Goal: Task Accomplishment & Management: Complete application form

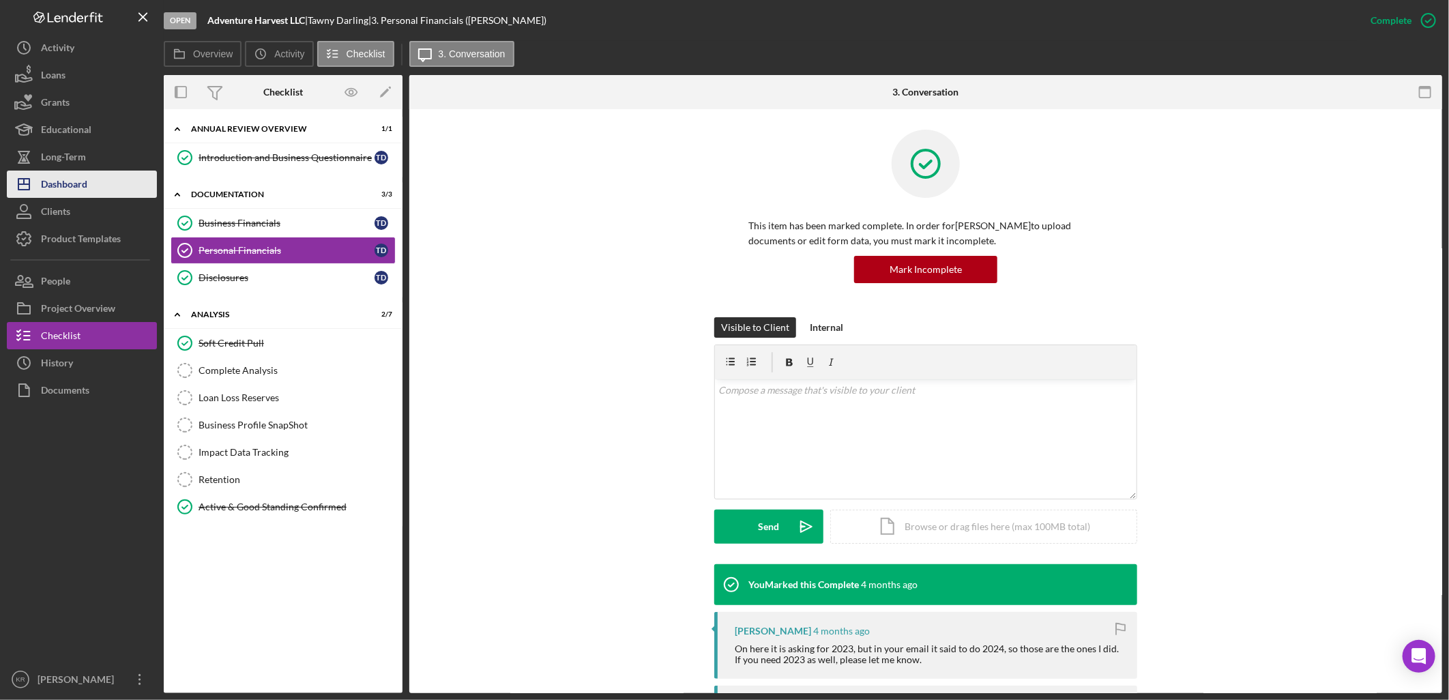
click at [50, 191] on div "Dashboard" at bounding box center [64, 186] width 46 height 31
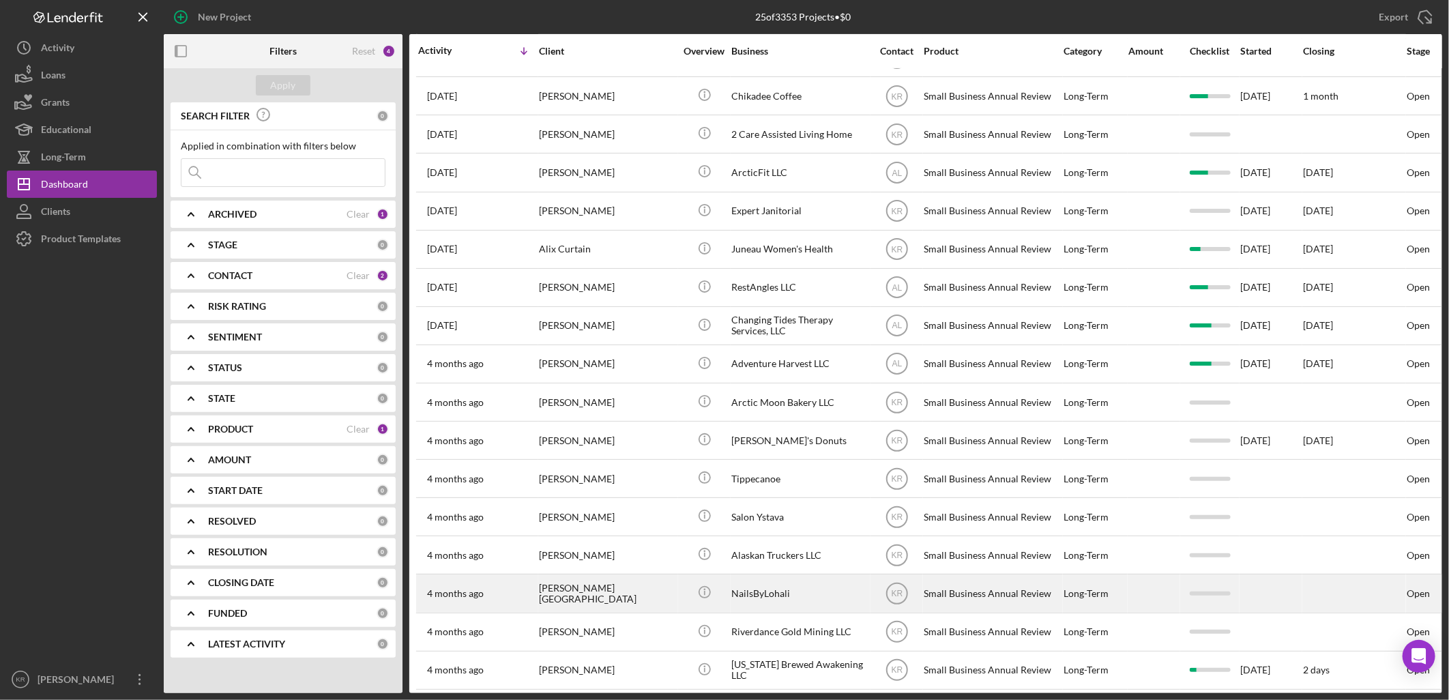
scroll to position [364, 0]
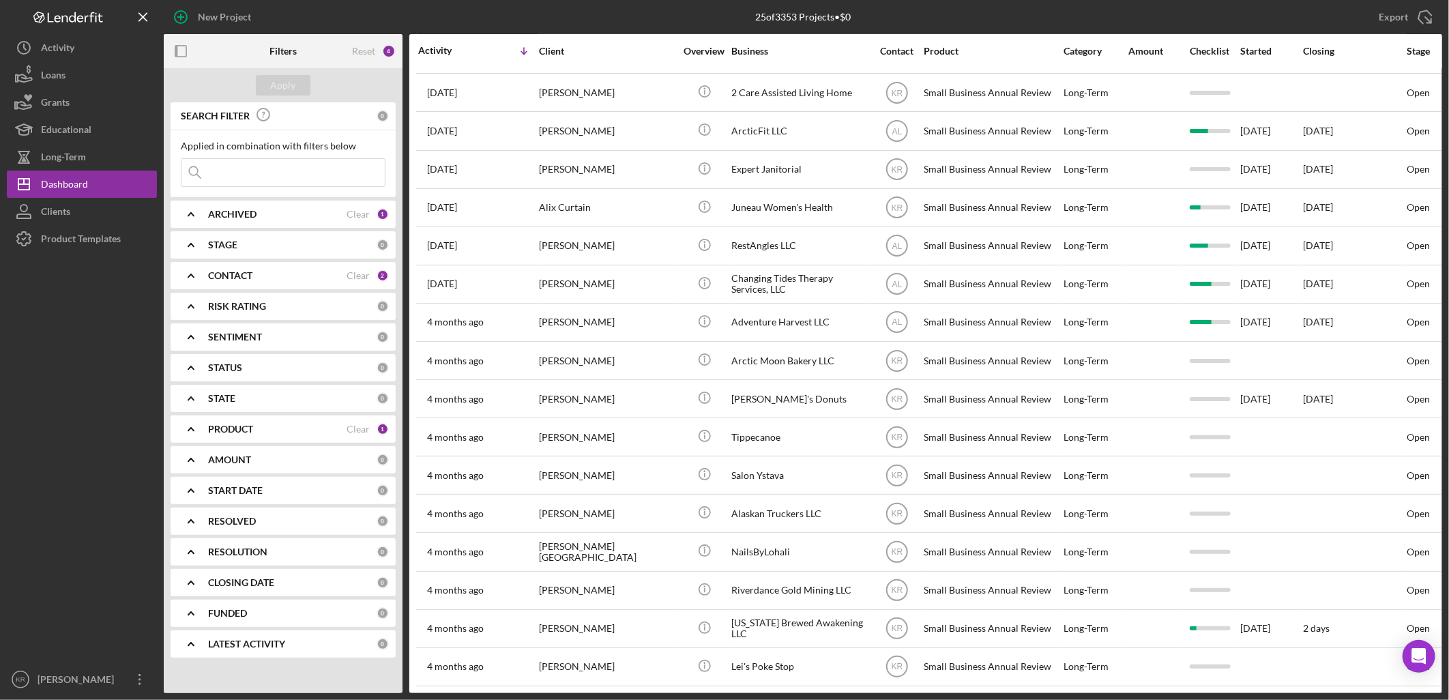
click at [246, 433] on b "PRODUCT" at bounding box center [230, 429] width 45 height 11
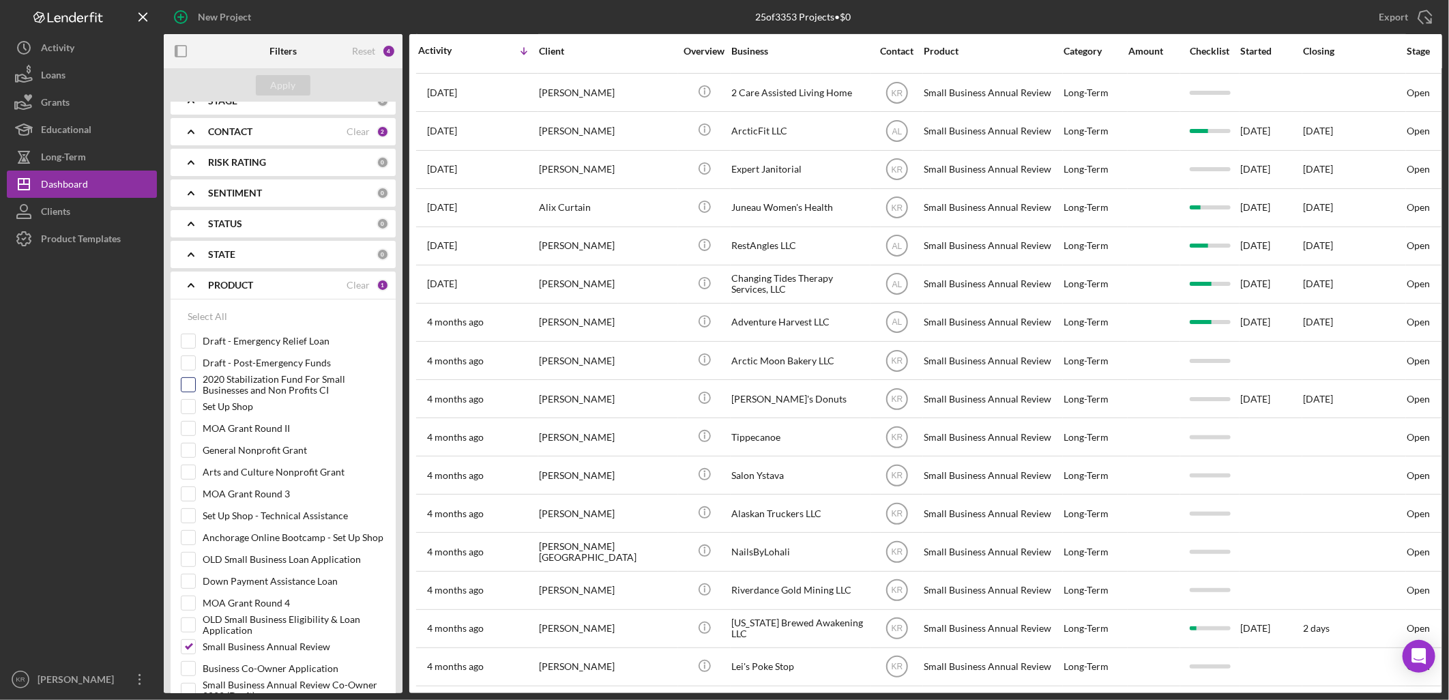
scroll to position [303, 0]
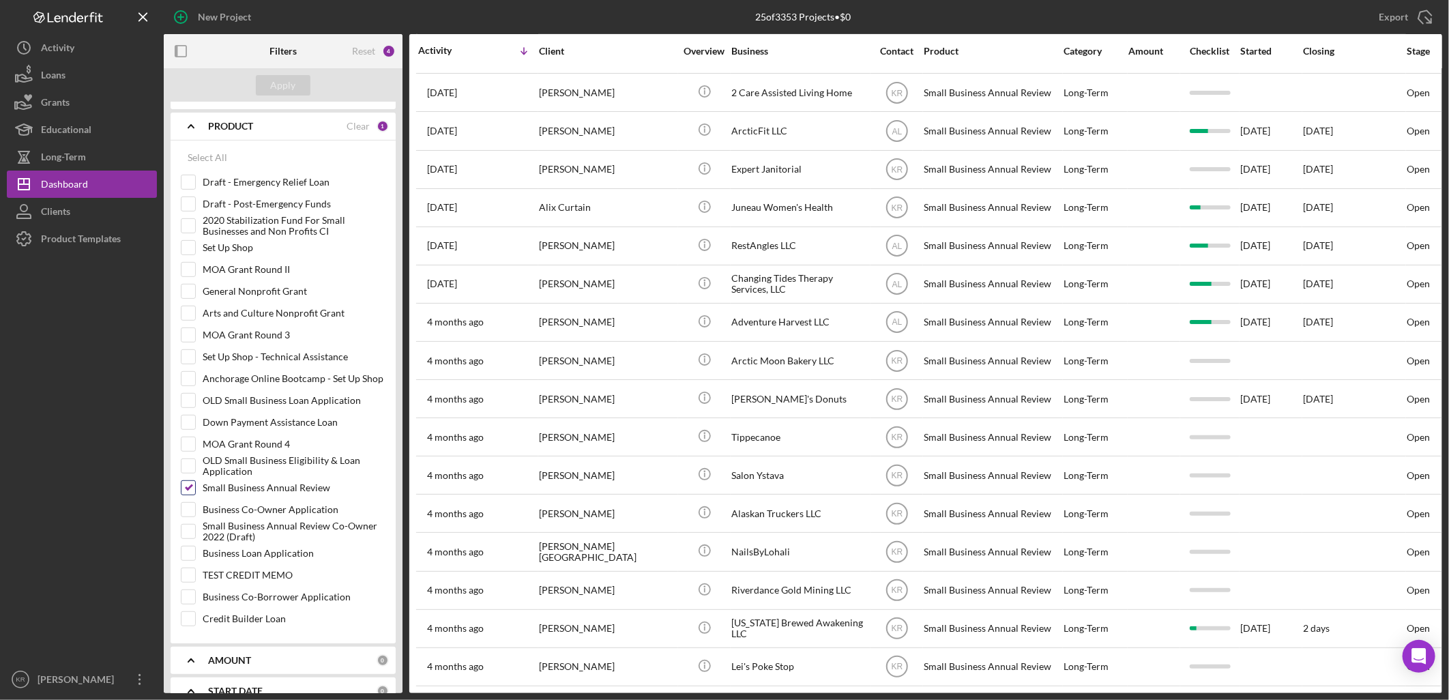
click at [254, 495] on label "Small Business Annual Review" at bounding box center [294, 488] width 183 height 14
click at [195, 495] on input "Small Business Annual Review" at bounding box center [188, 488] width 14 height 14
checkbox input "false"
click at [287, 546] on div "Small Business Annual Review Co-Owner 2022 (Draft)" at bounding box center [283, 535] width 205 height 22
click at [285, 557] on label "Business Loan Application" at bounding box center [294, 553] width 183 height 14
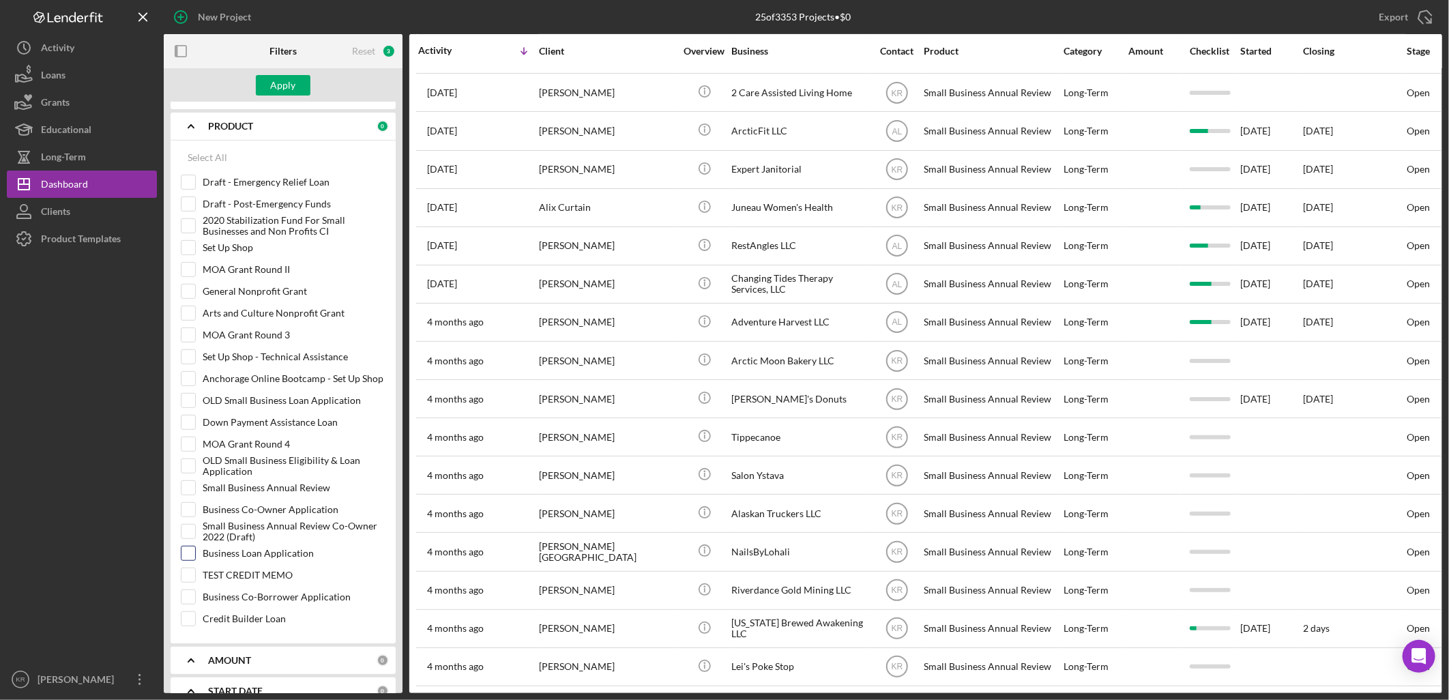
click at [195, 557] on input "Business Loan Application" at bounding box center [188, 553] width 14 height 14
checkbox input "true"
click at [283, 87] on div "Apply" at bounding box center [283, 85] width 25 height 20
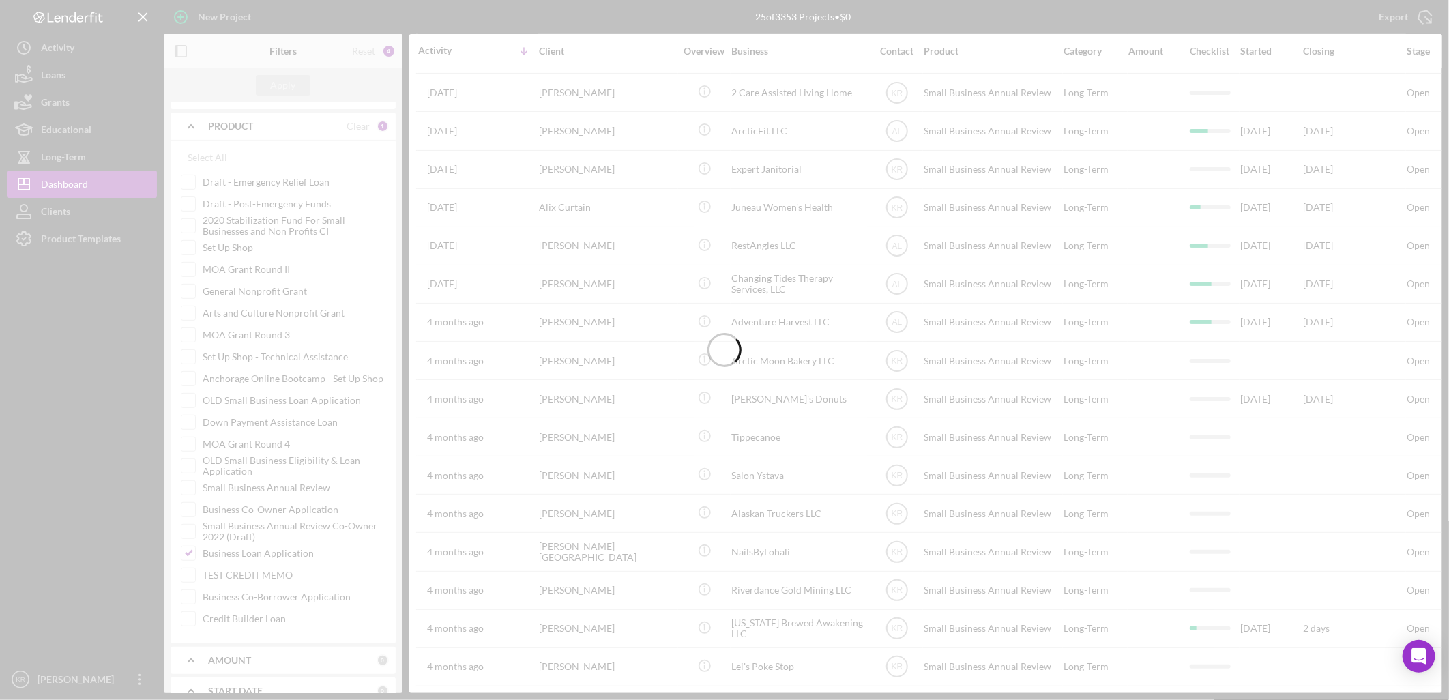
scroll to position [248, 0]
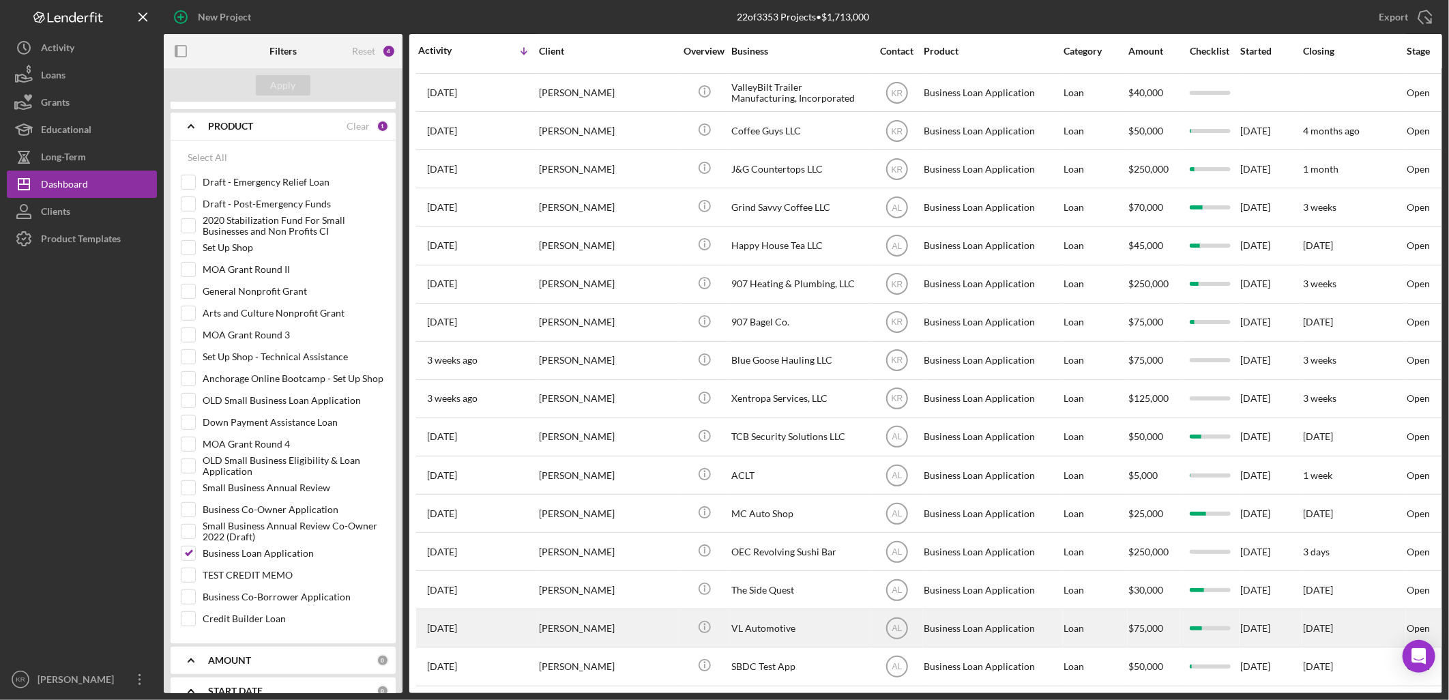
click at [632, 611] on div "[PERSON_NAME]" at bounding box center [607, 628] width 136 height 36
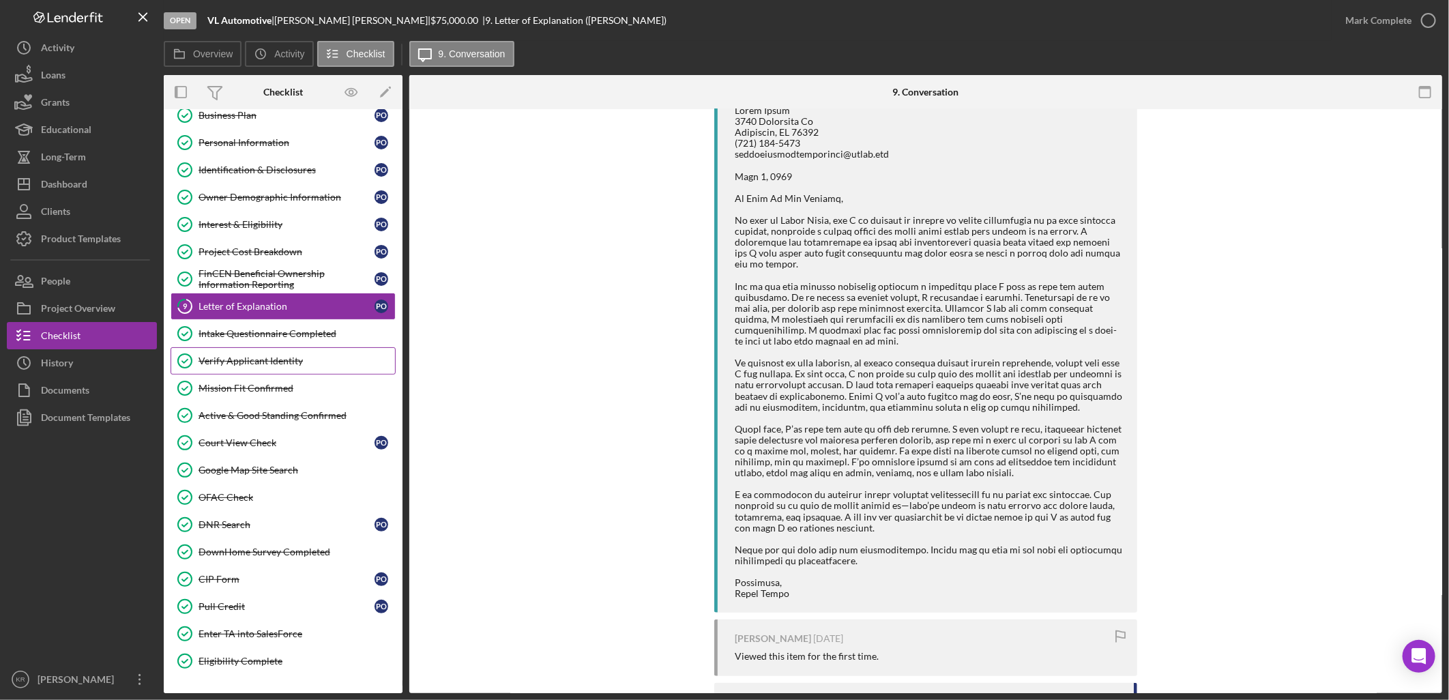
scroll to position [151, 0]
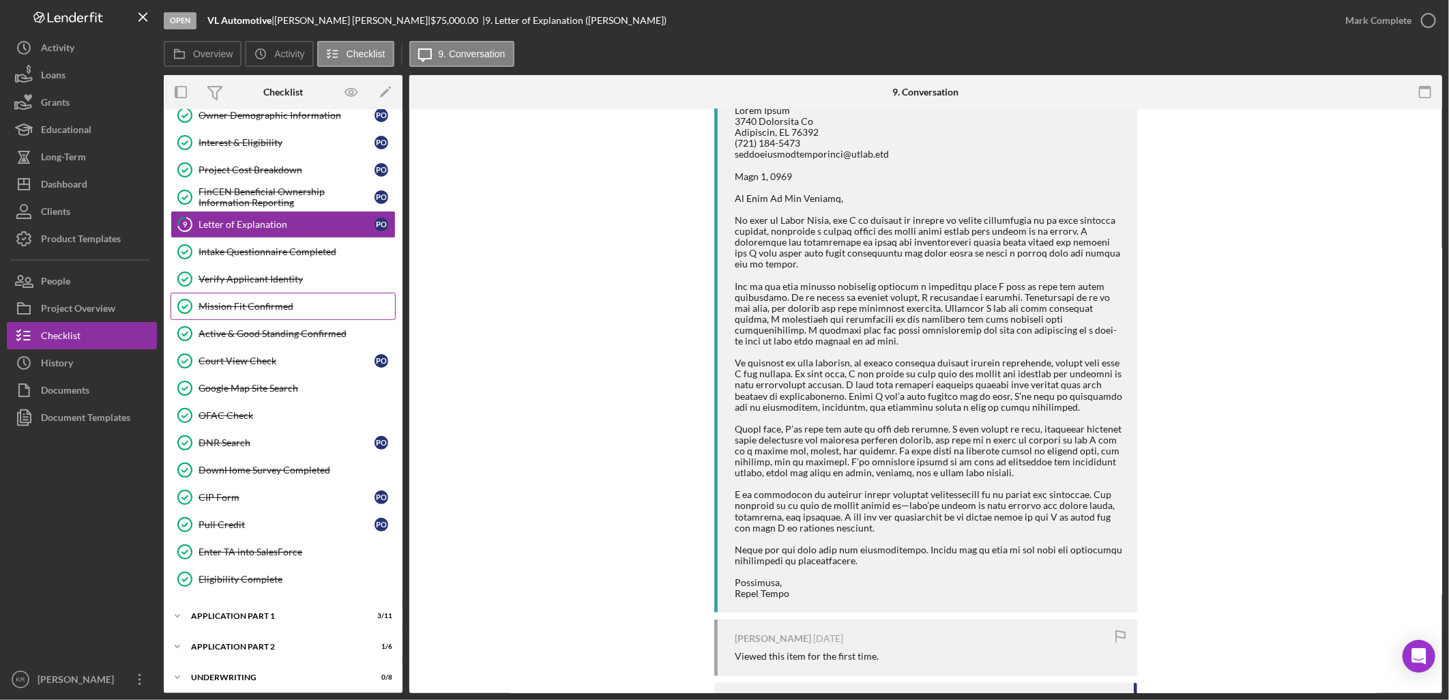
click at [250, 297] on link "Mission Fit Confirmed Mission Fit Confirmed" at bounding box center [283, 306] width 225 height 27
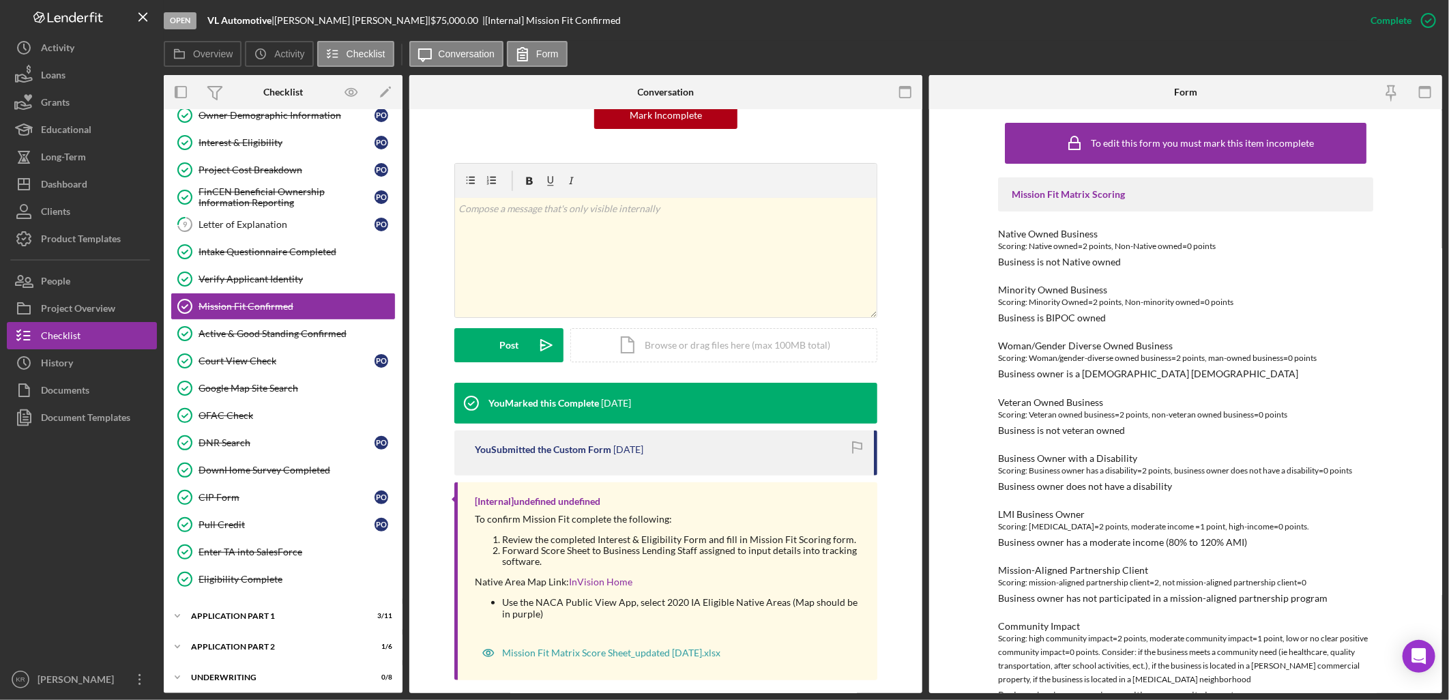
scroll to position [168, 0]
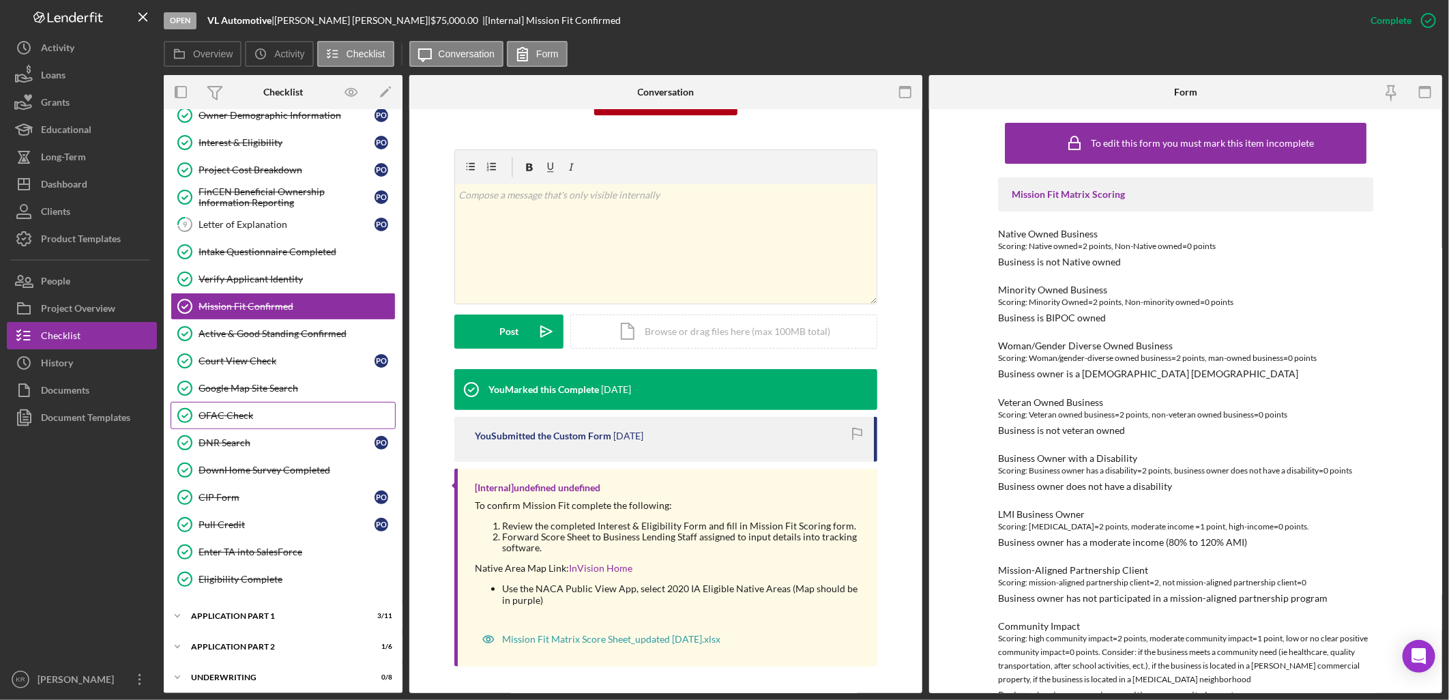
click at [239, 425] on link "OFAC Check OFAC Check" at bounding box center [283, 415] width 225 height 27
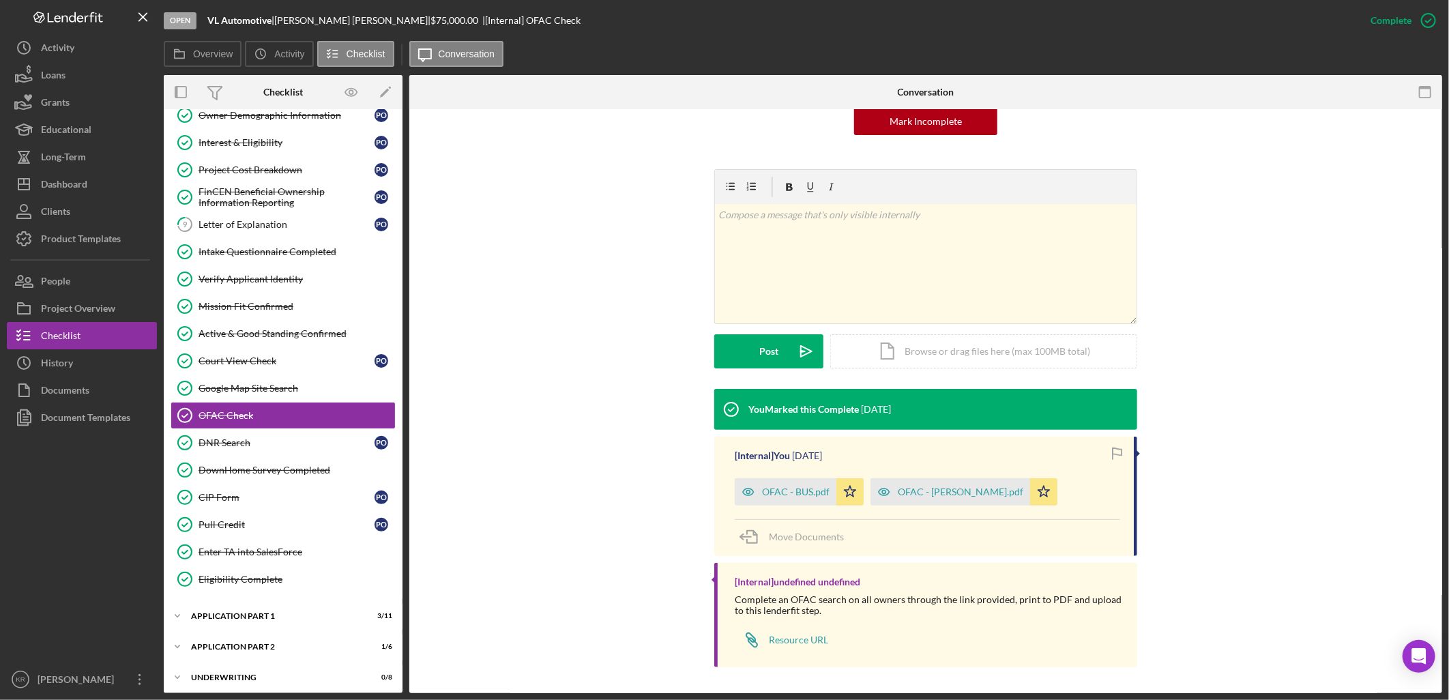
scroll to position [150, 0]
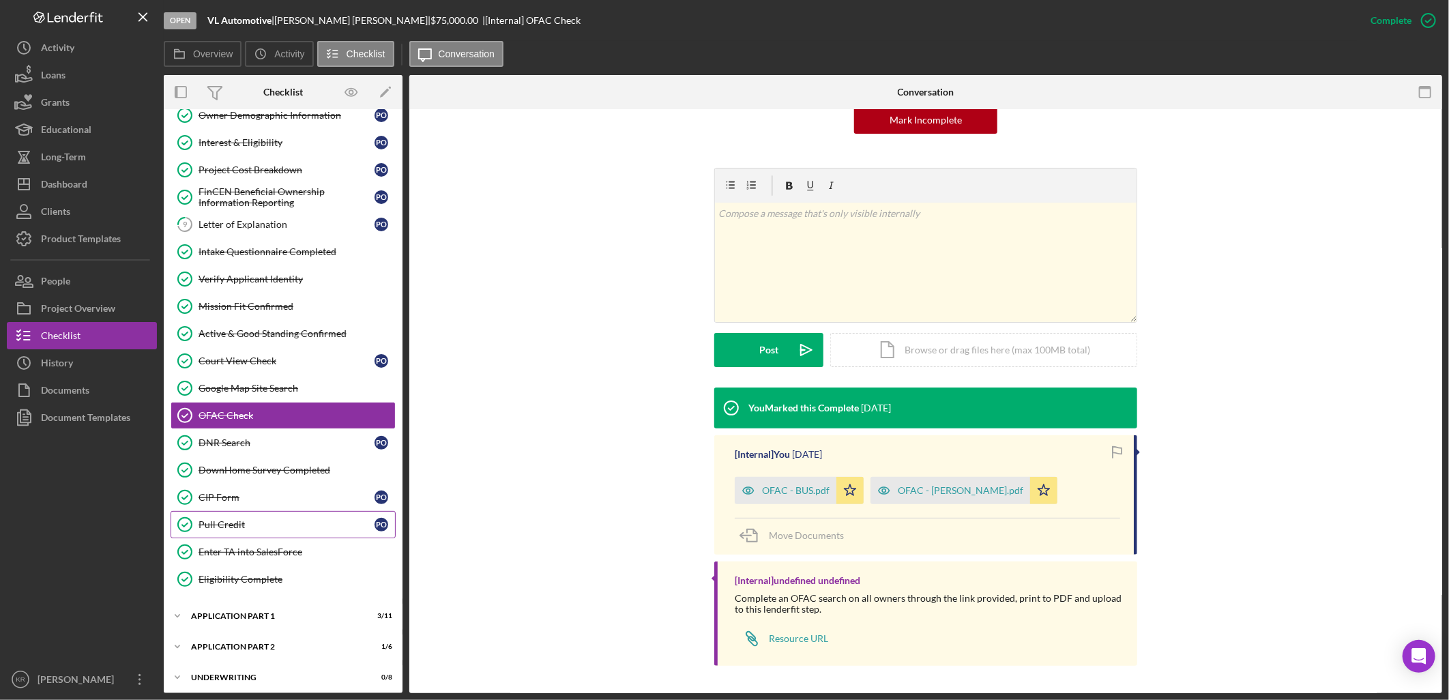
click at [274, 514] on link "Pull Credit Pull Credit P O" at bounding box center [283, 524] width 225 height 27
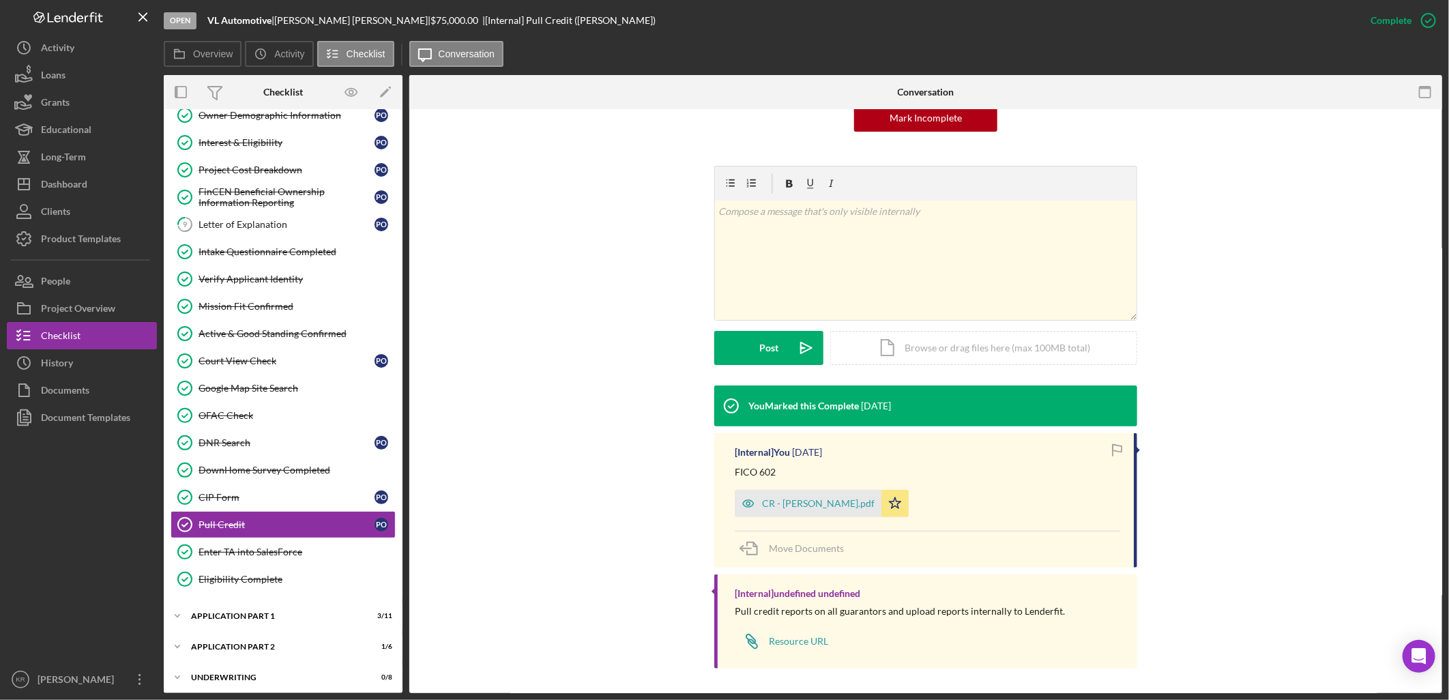
scroll to position [153, 0]
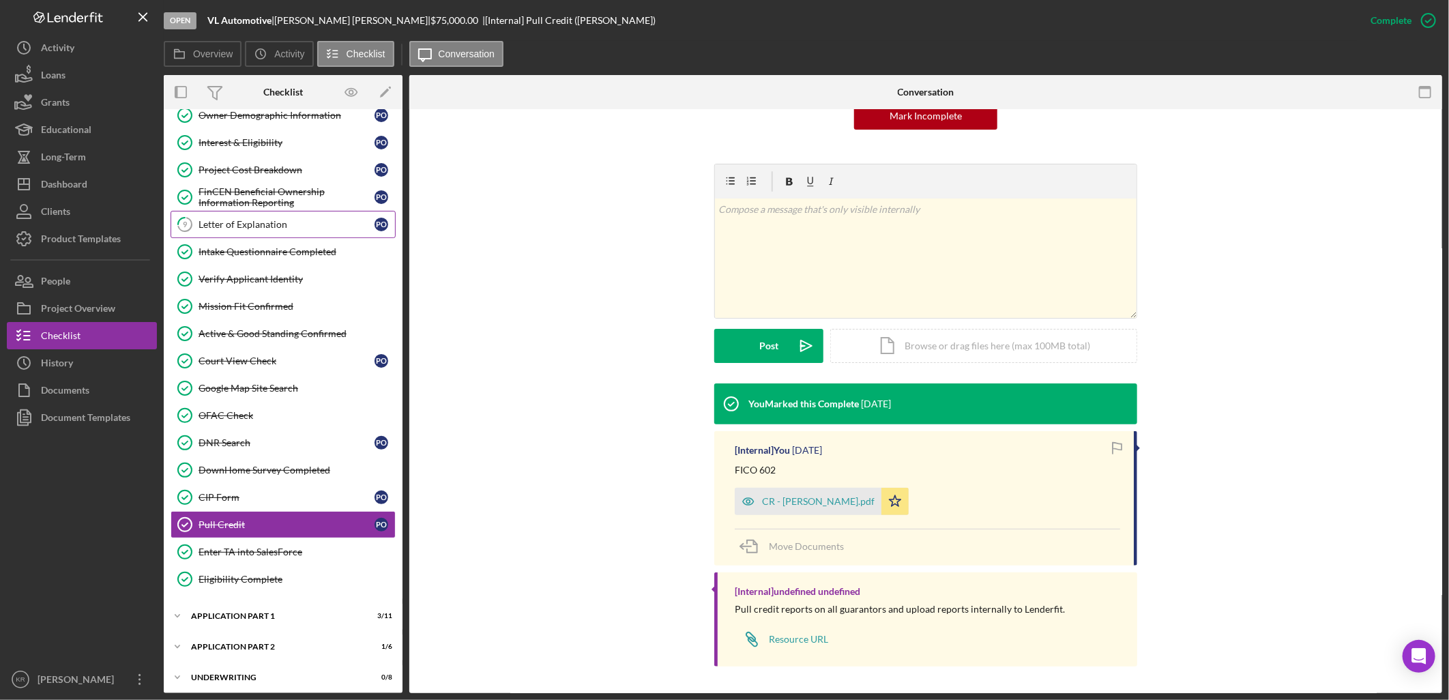
click at [261, 226] on div "Letter of Explanation" at bounding box center [287, 224] width 176 height 11
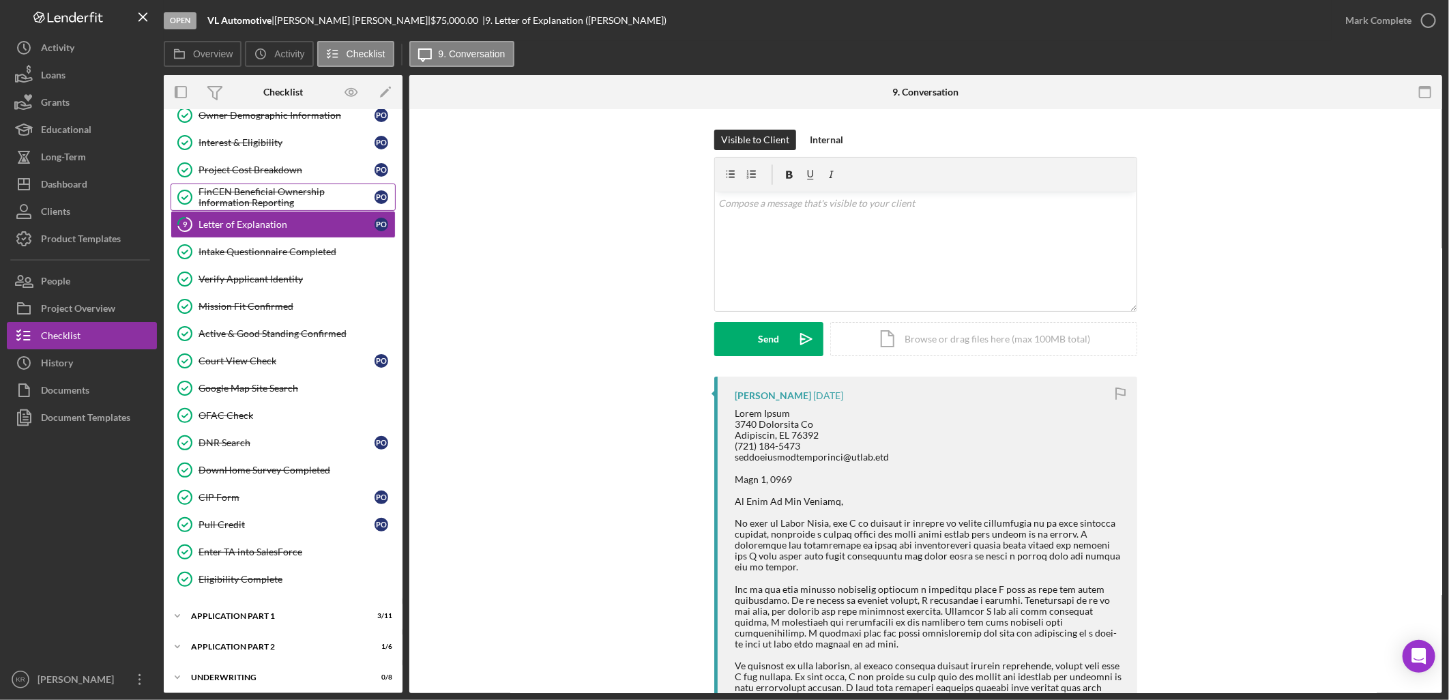
click at [293, 188] on div "FinCEN Beneficial Ownership Information Reporting" at bounding box center [287, 197] width 176 height 22
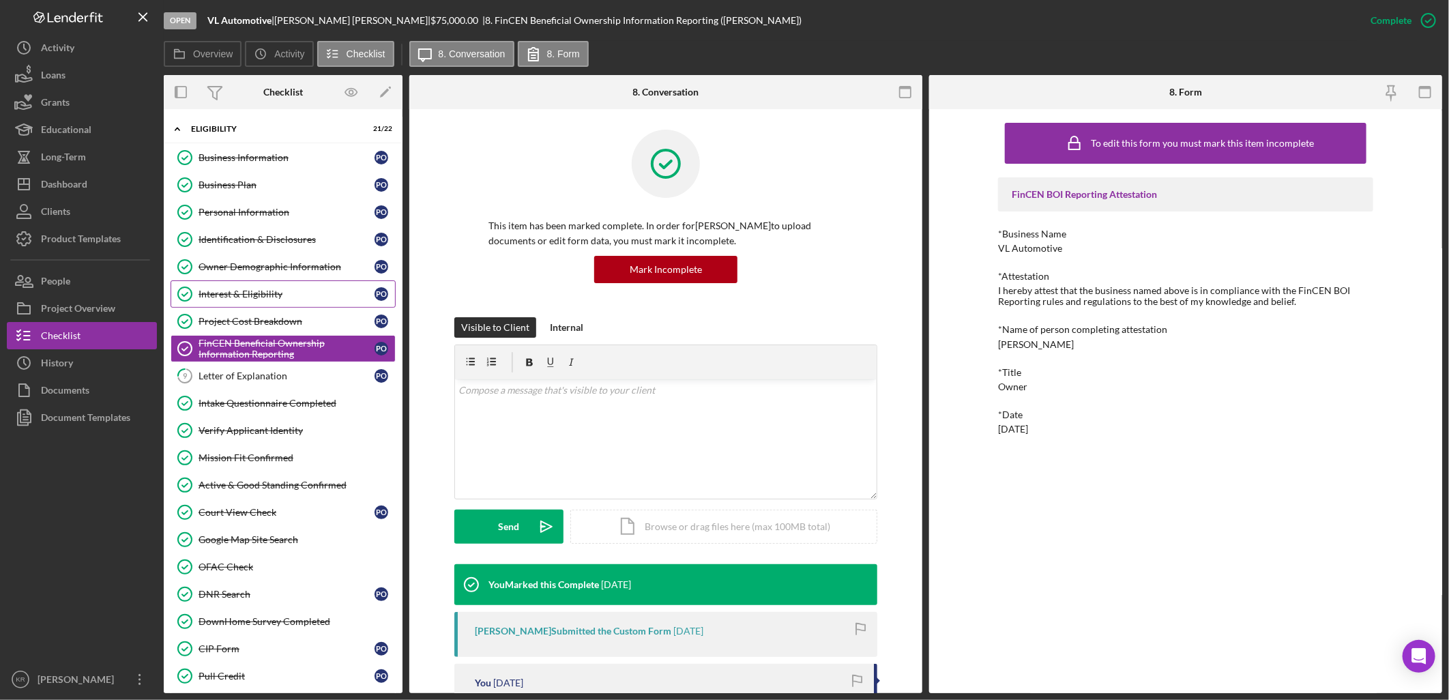
click at [278, 310] on link "Project Cost Breakdown Project Cost Breakdown P O" at bounding box center [283, 321] width 225 height 27
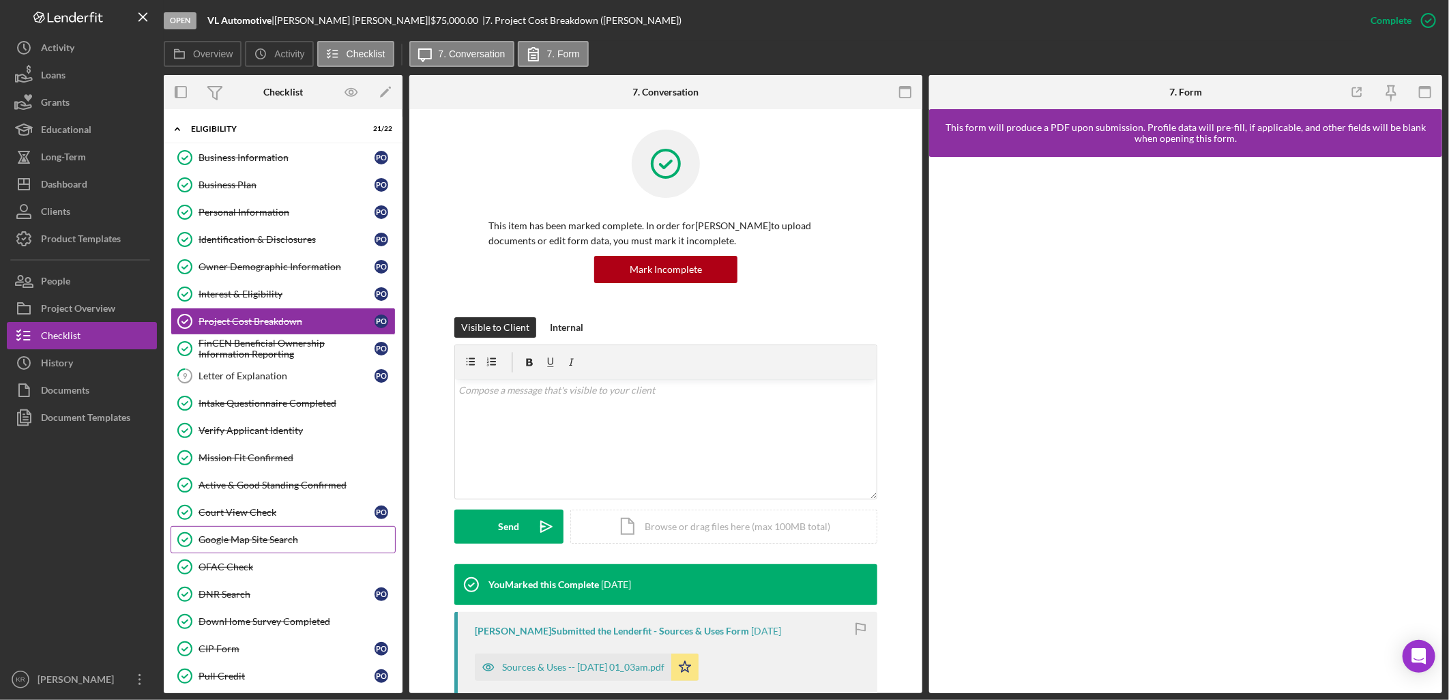
click at [254, 539] on div "Google Map Site Search" at bounding box center [297, 539] width 196 height 11
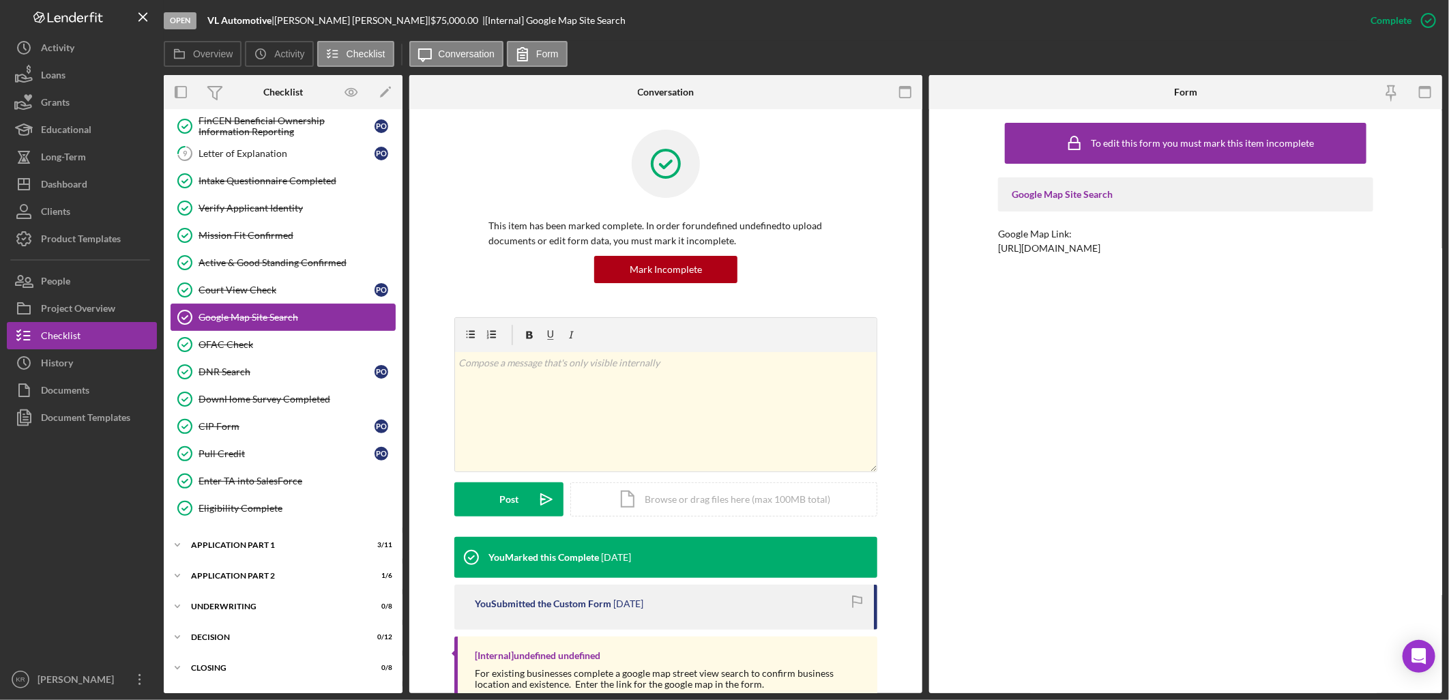
scroll to position [227, 0]
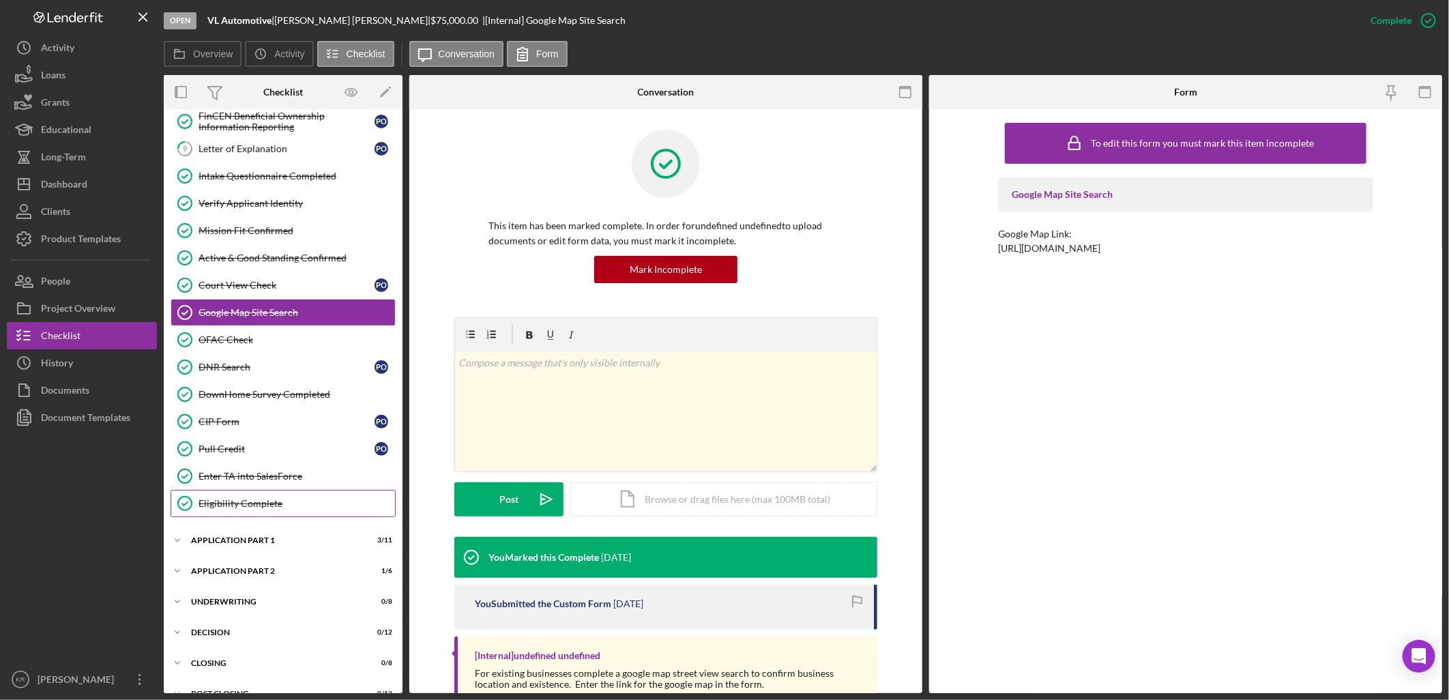
click at [262, 502] on div "Eligibility Complete" at bounding box center [297, 503] width 196 height 11
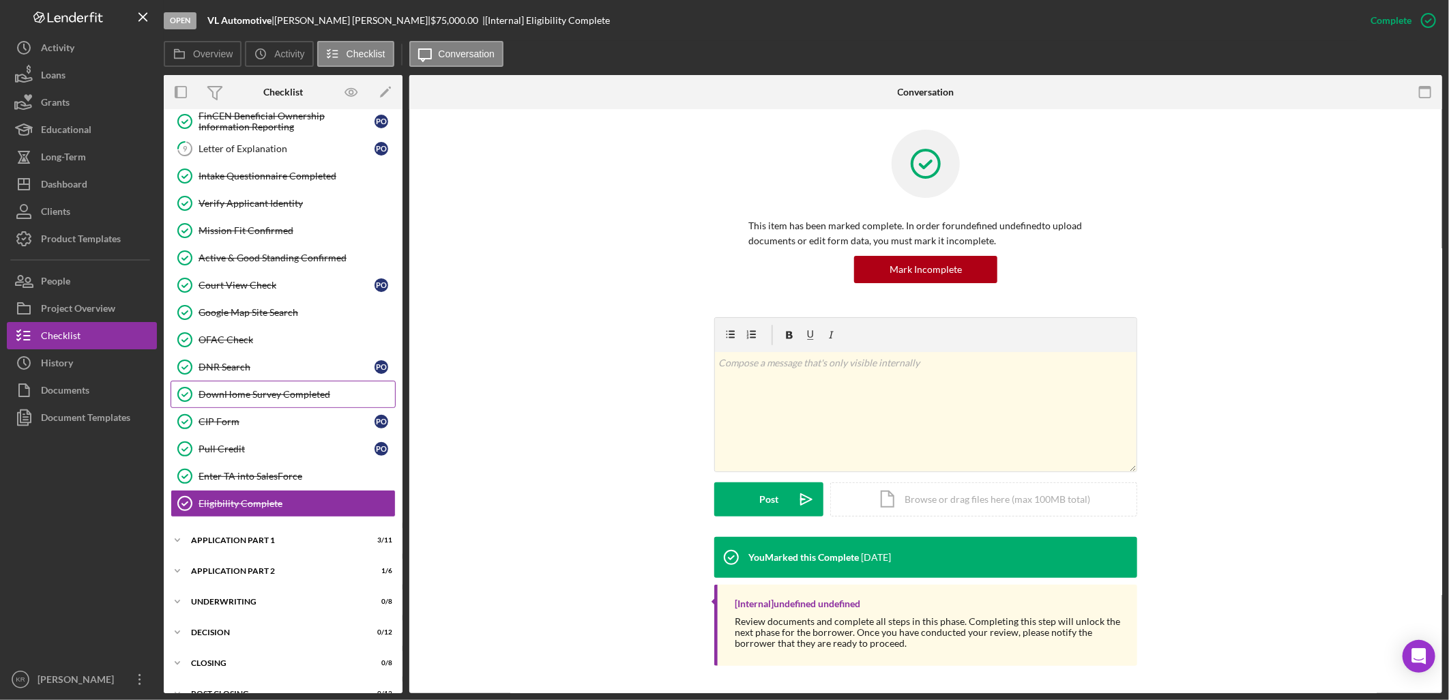
click at [227, 390] on link "DownHome Survey Completed DownHome Survey Completed" at bounding box center [283, 394] width 225 height 27
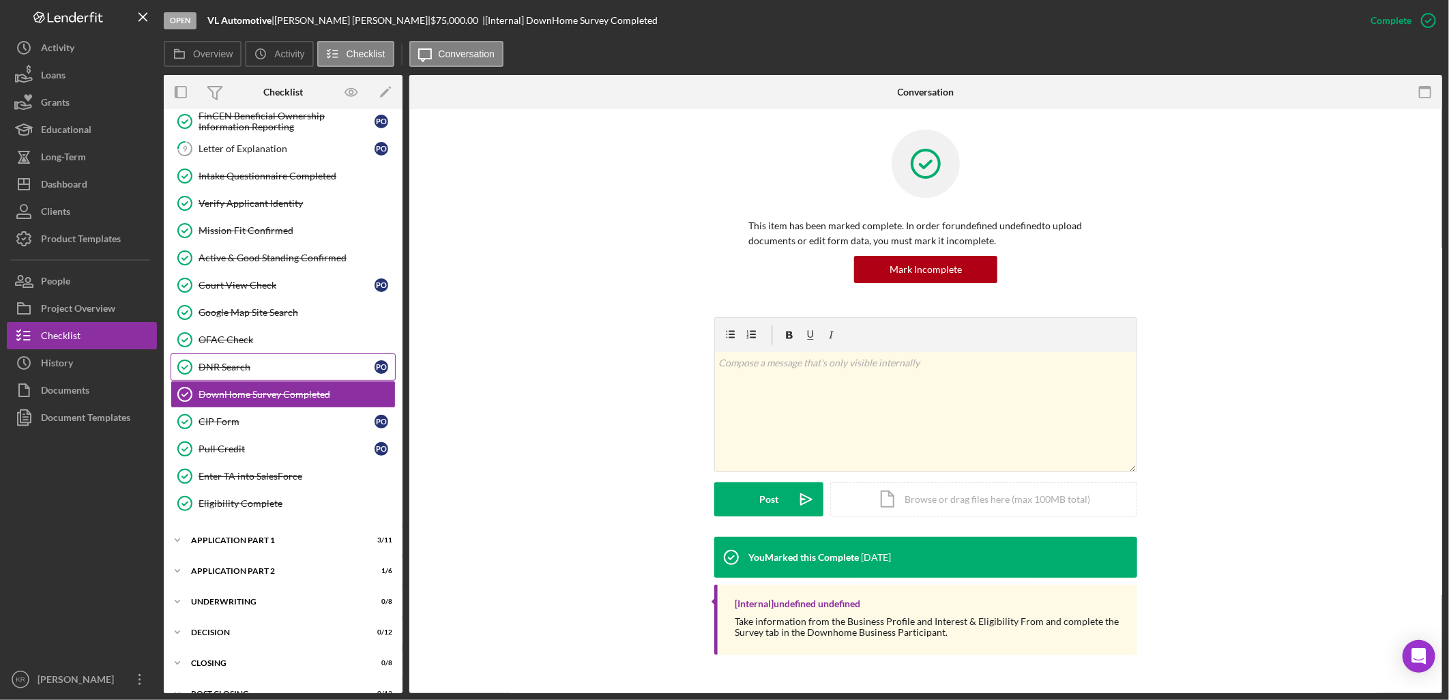
click at [263, 372] on div "DNR Search" at bounding box center [287, 367] width 176 height 11
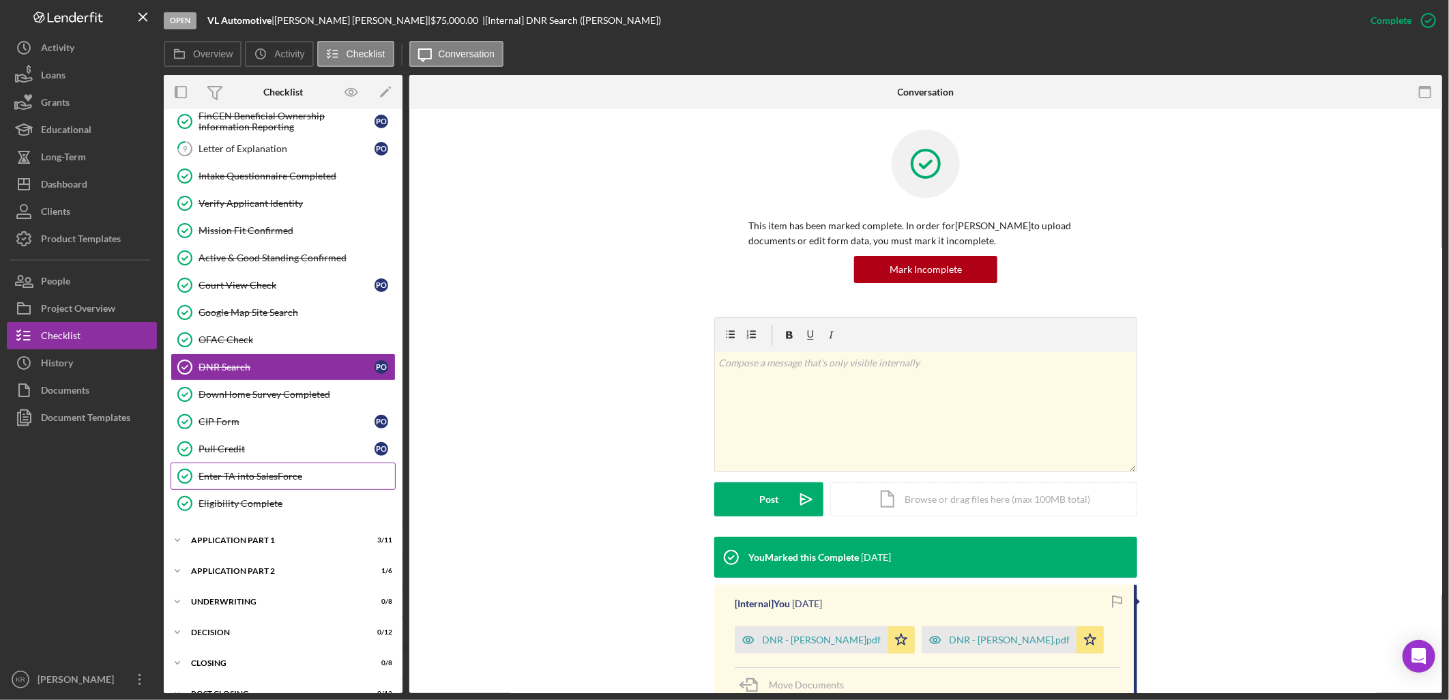
click at [263, 472] on link "Enter TA into SalesForce Enter TA into SalesForce" at bounding box center [283, 476] width 225 height 27
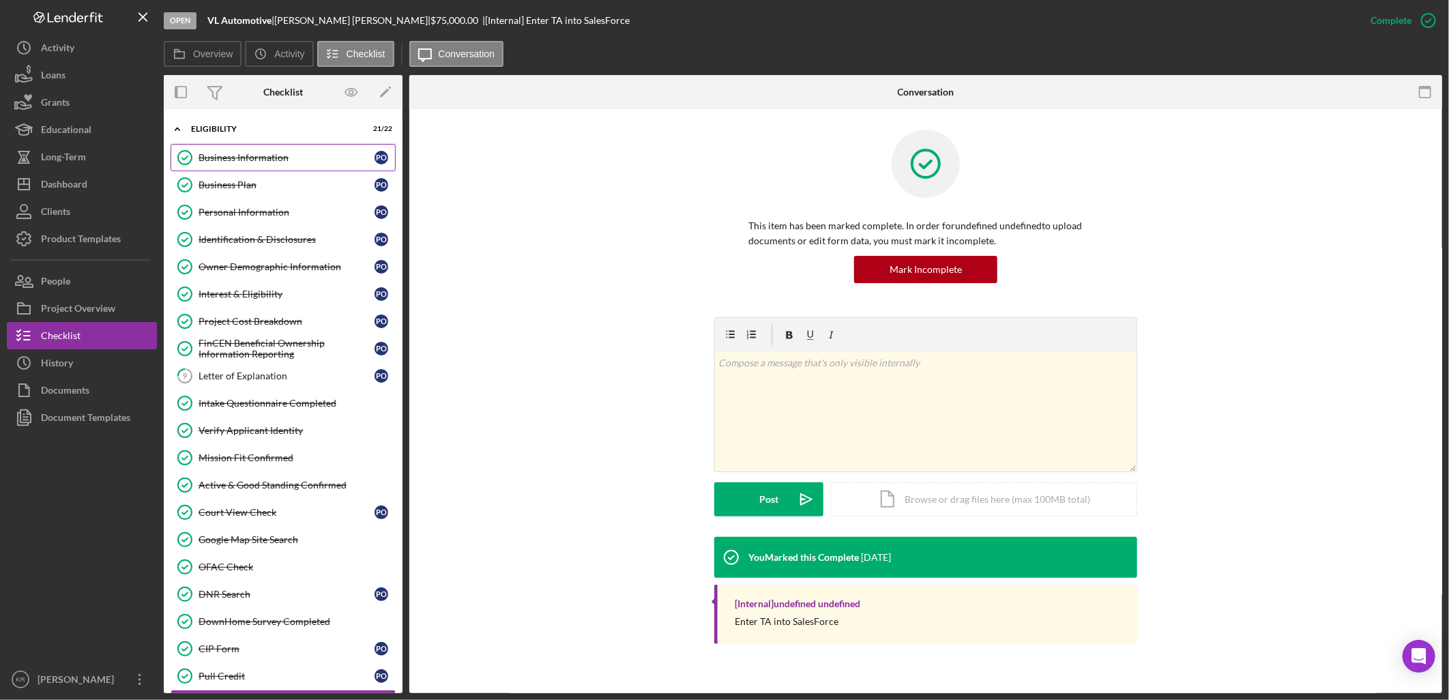
click at [289, 153] on div "Business Information" at bounding box center [287, 157] width 176 height 11
